Goal: Task Accomplishment & Management: Manage account settings

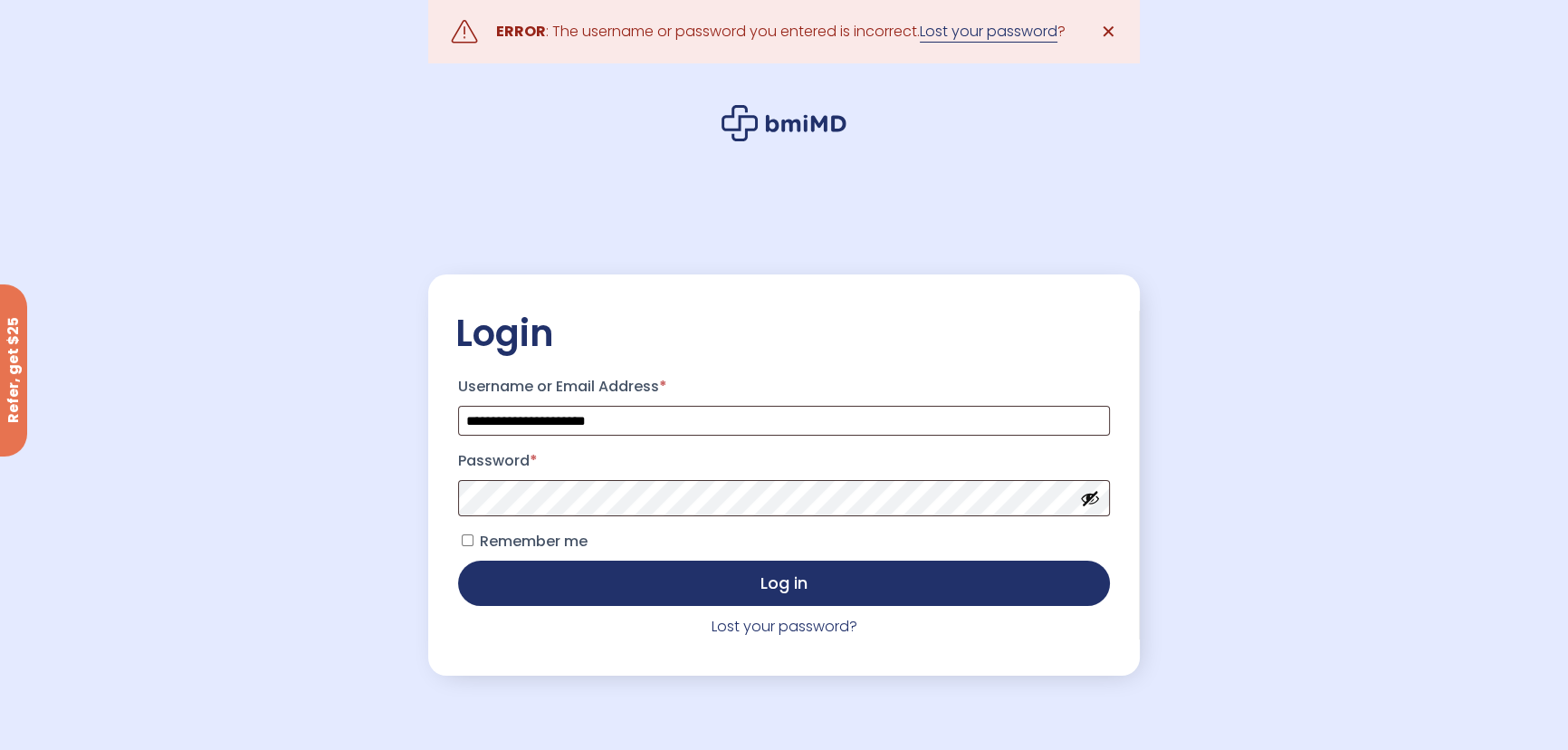
click at [978, 39] on link "Lost your password" at bounding box center [988, 32] width 138 height 22
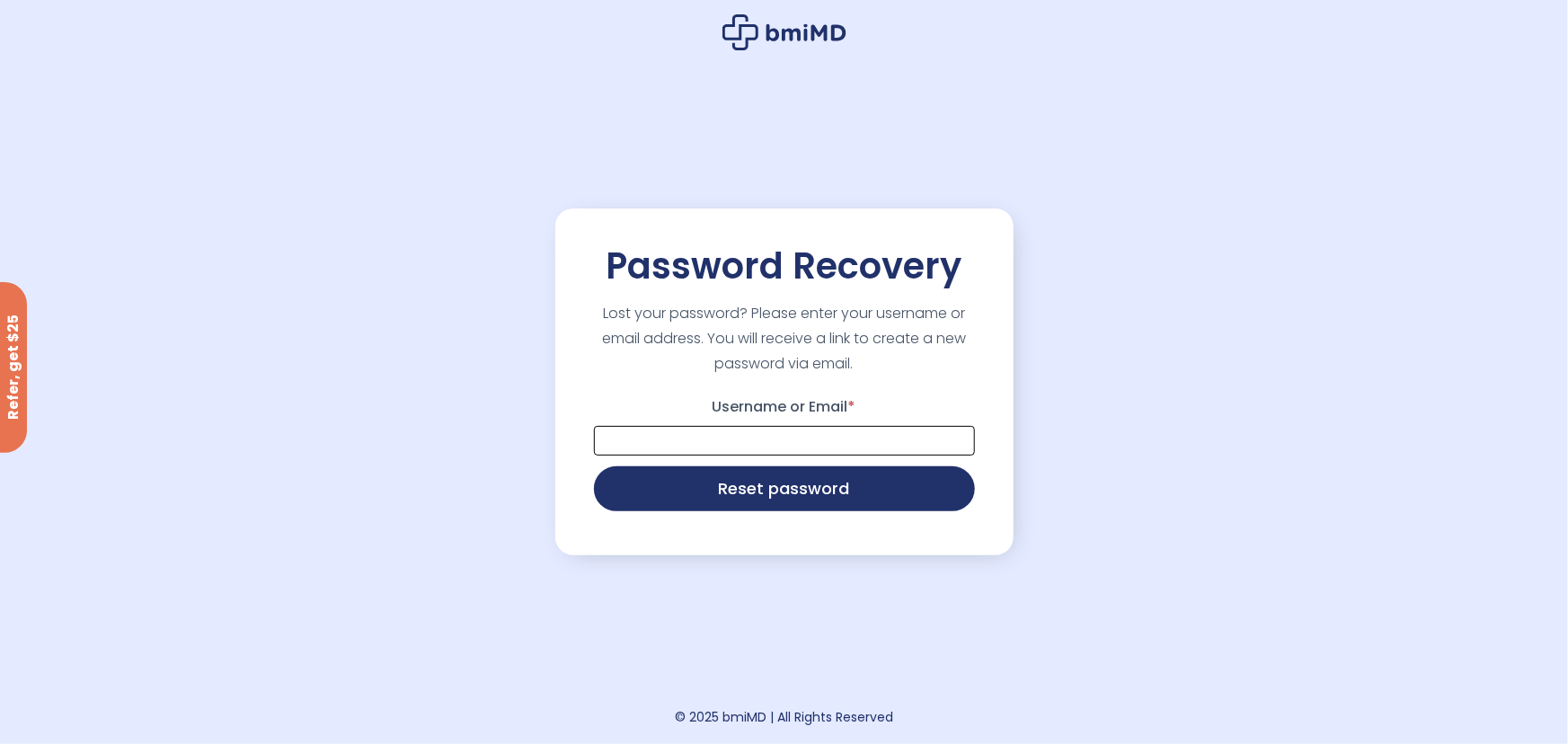
click at [796, 431] on input "Username or Email *" at bounding box center [784, 440] width 381 height 30
type input "**********"
click at [752, 506] on button "Reset password" at bounding box center [784, 487] width 381 height 45
